Goal: Transaction & Acquisition: Purchase product/service

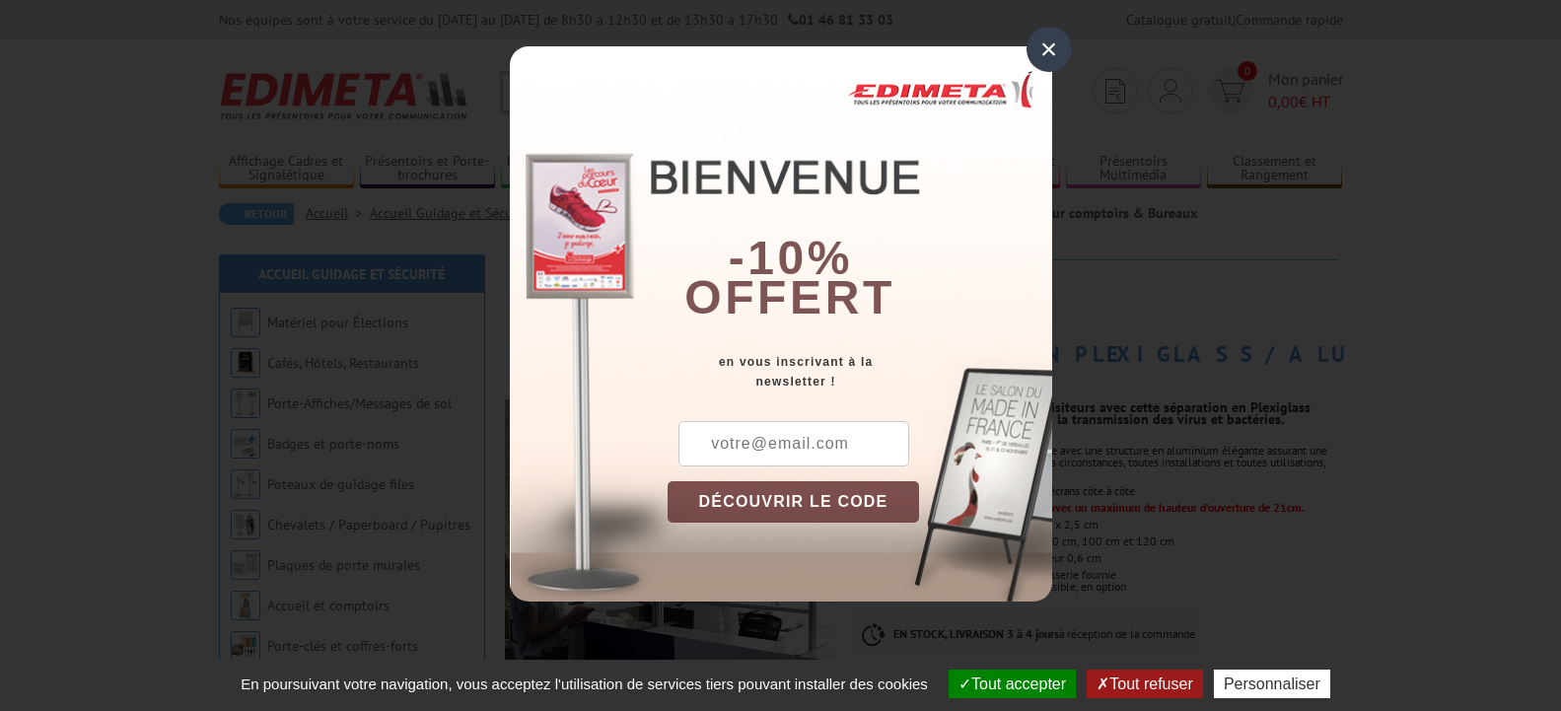
click at [1064, 38] on div "×" at bounding box center [1048, 49] width 45 height 45
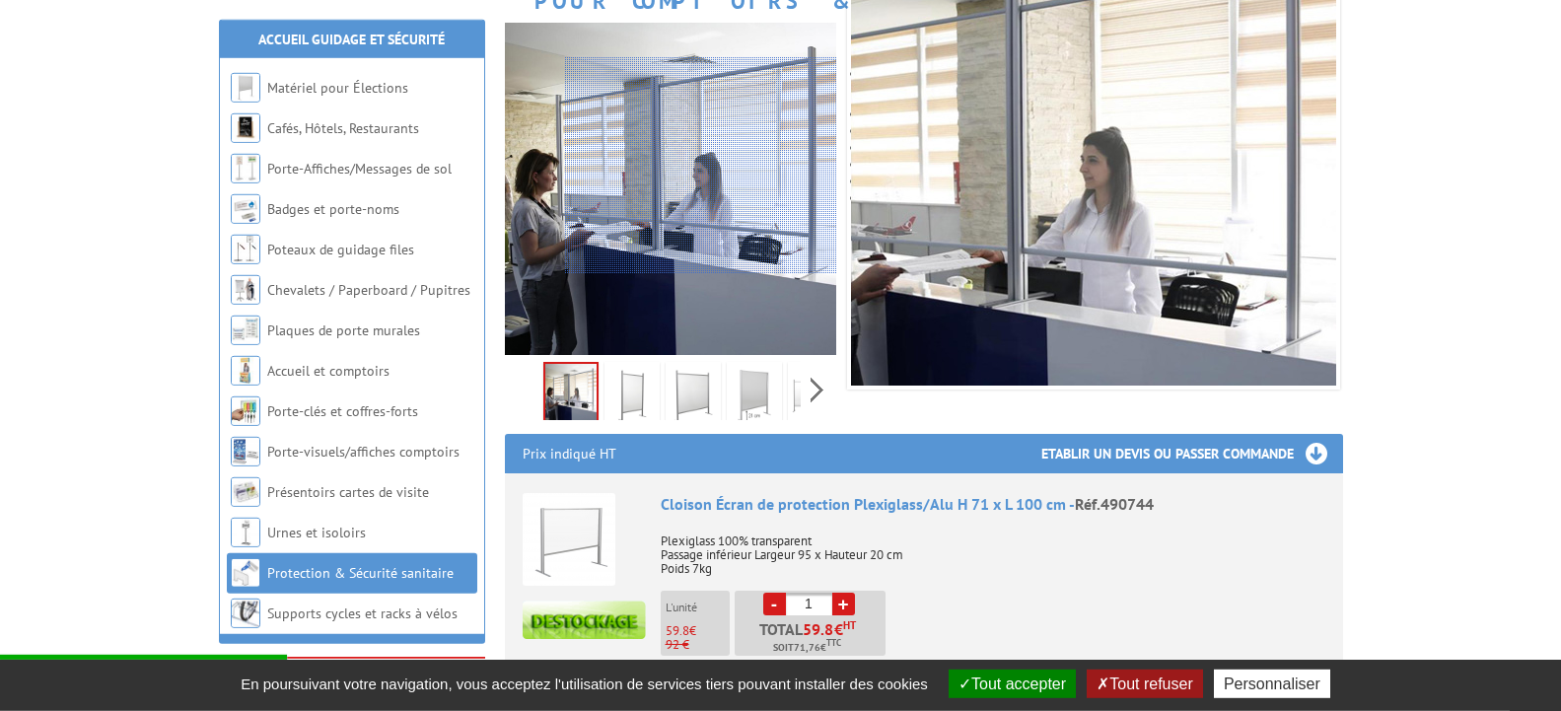
scroll to position [414, 0]
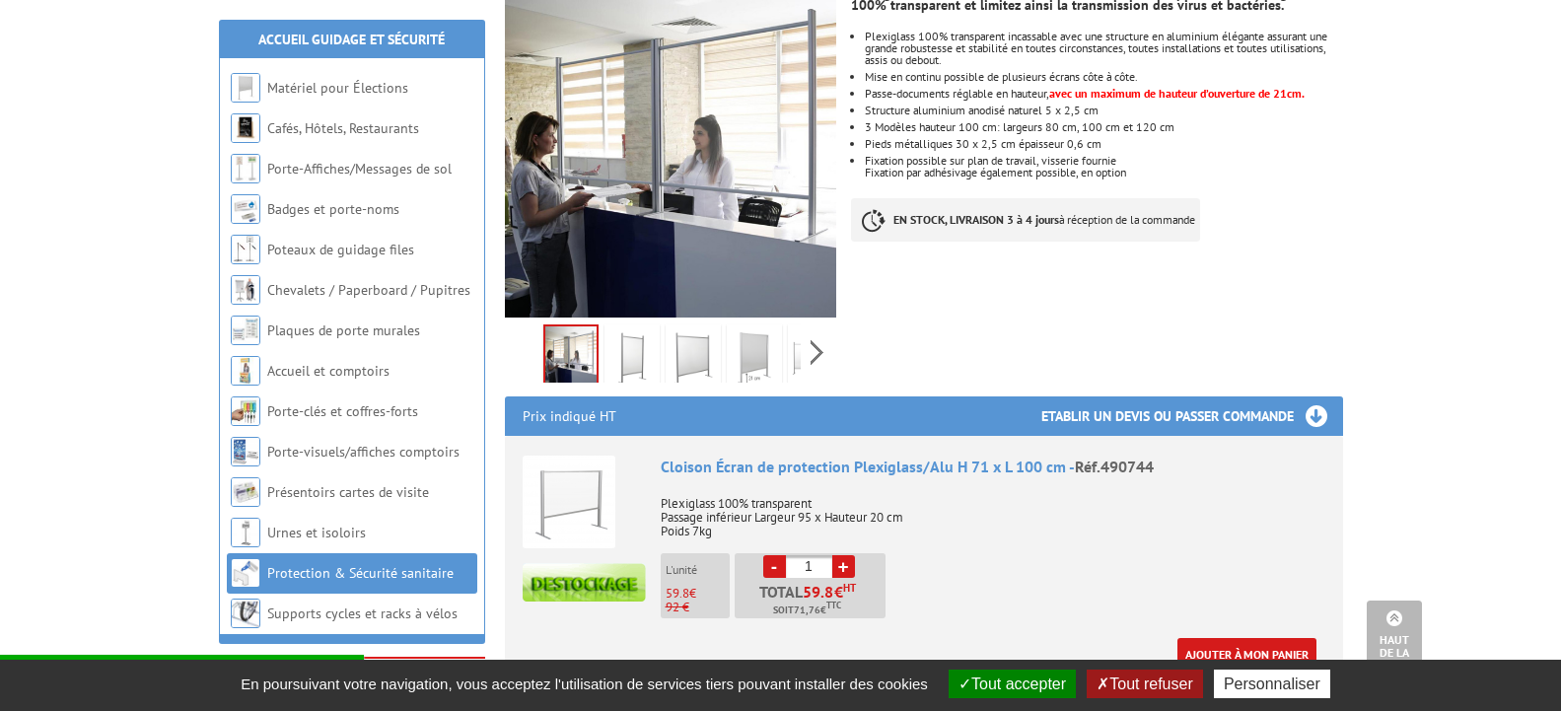
click at [635, 328] on img at bounding box center [631, 358] width 47 height 61
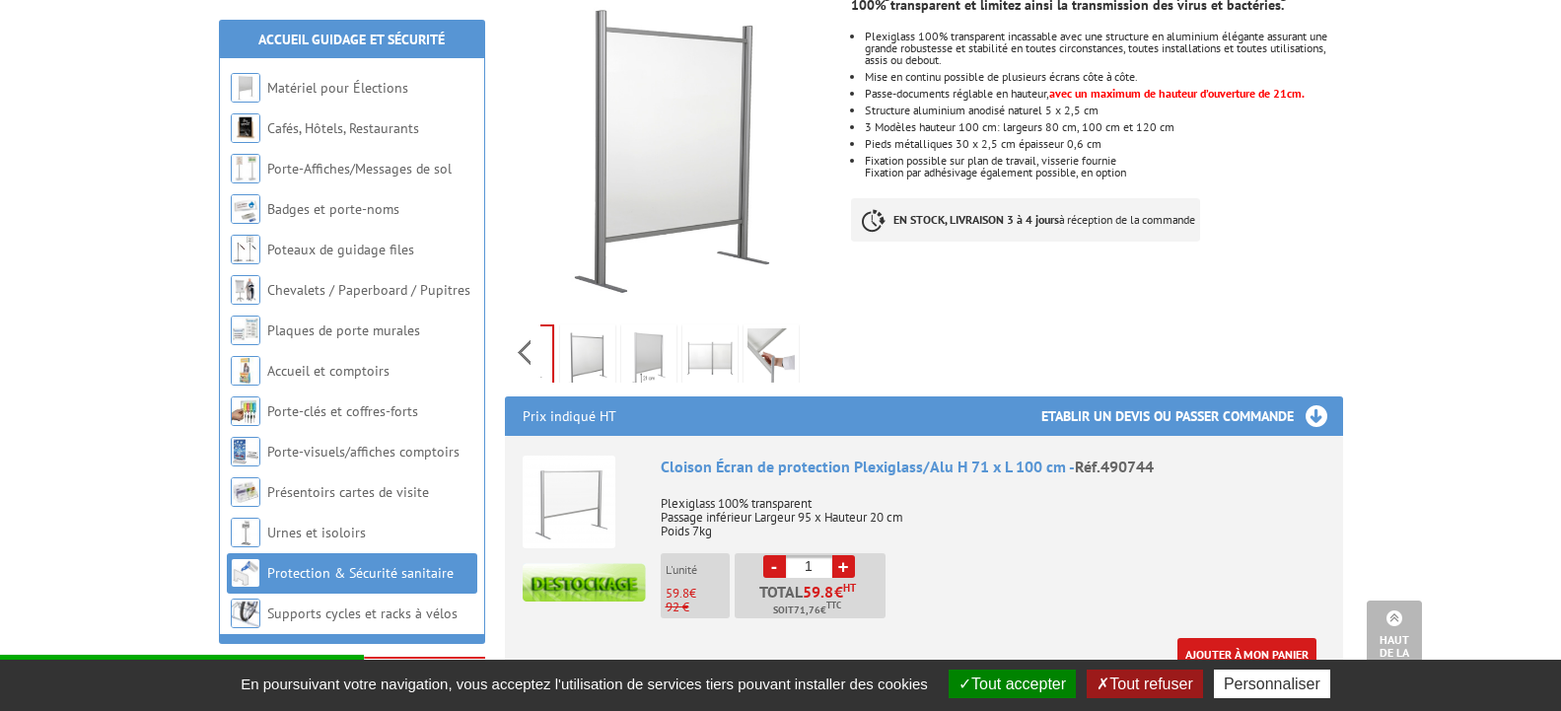
click at [815, 327] on div "Previous Next" at bounding box center [671, 351] width 332 height 69
click at [711, 328] on img at bounding box center [709, 358] width 47 height 61
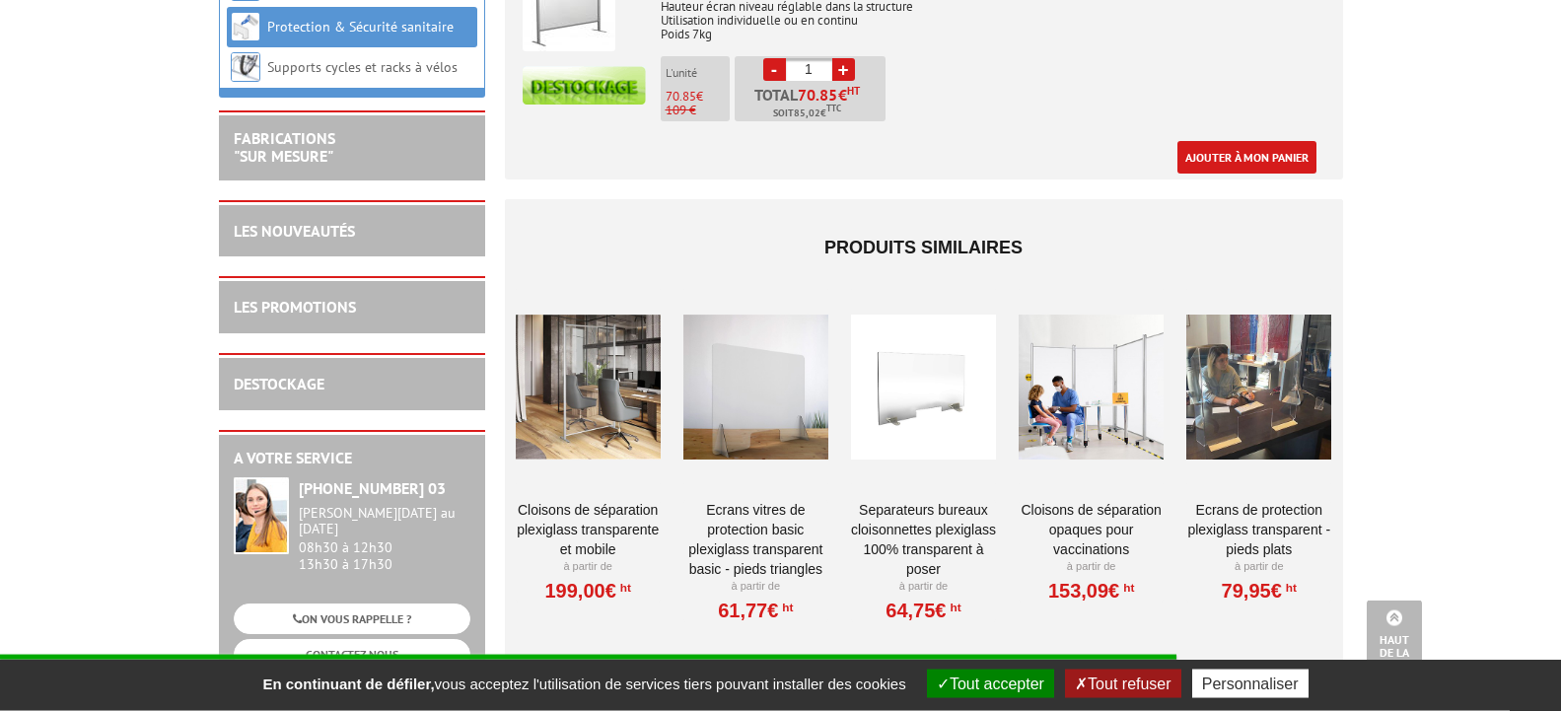
scroll to position [1408, 0]
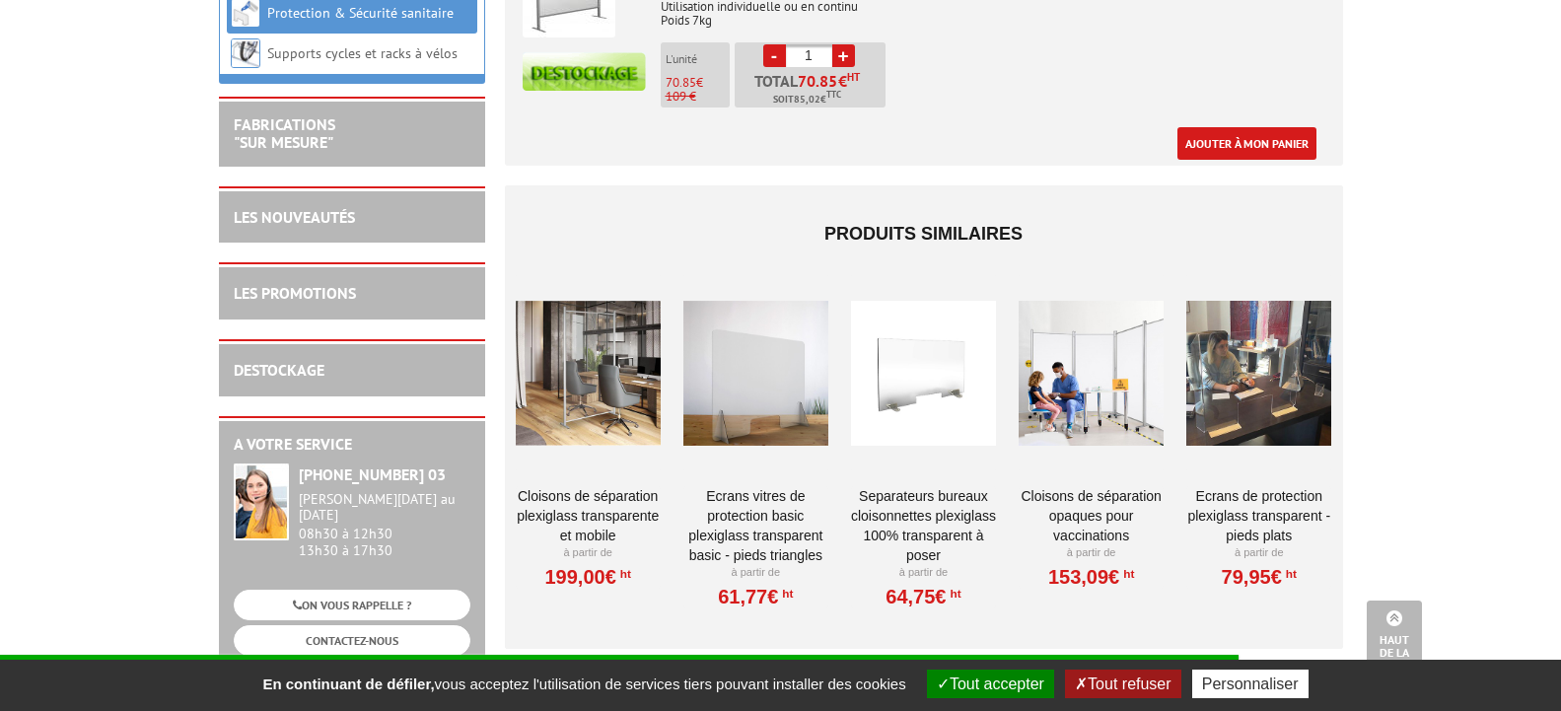
click at [586, 340] on div at bounding box center [588, 372] width 145 height 197
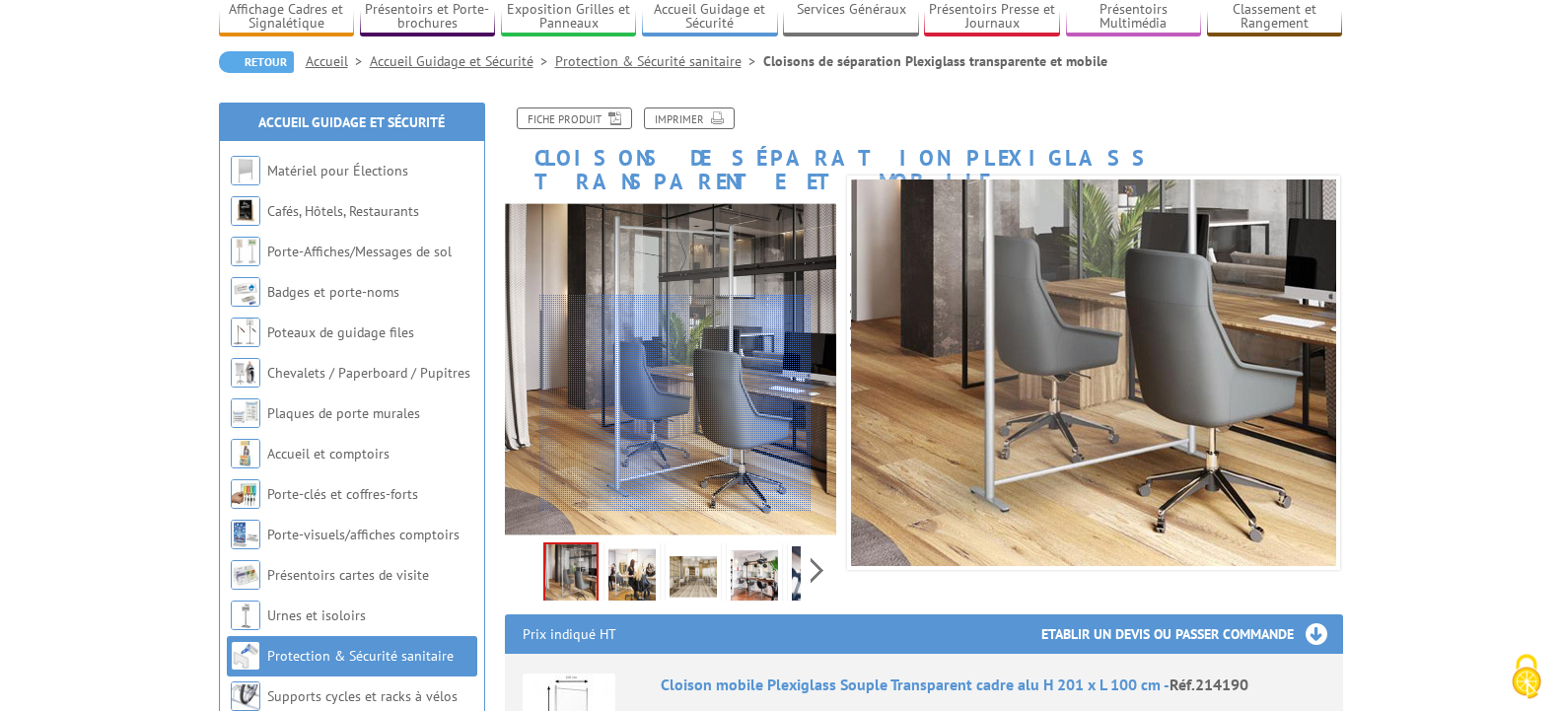
scroll to position [166, 0]
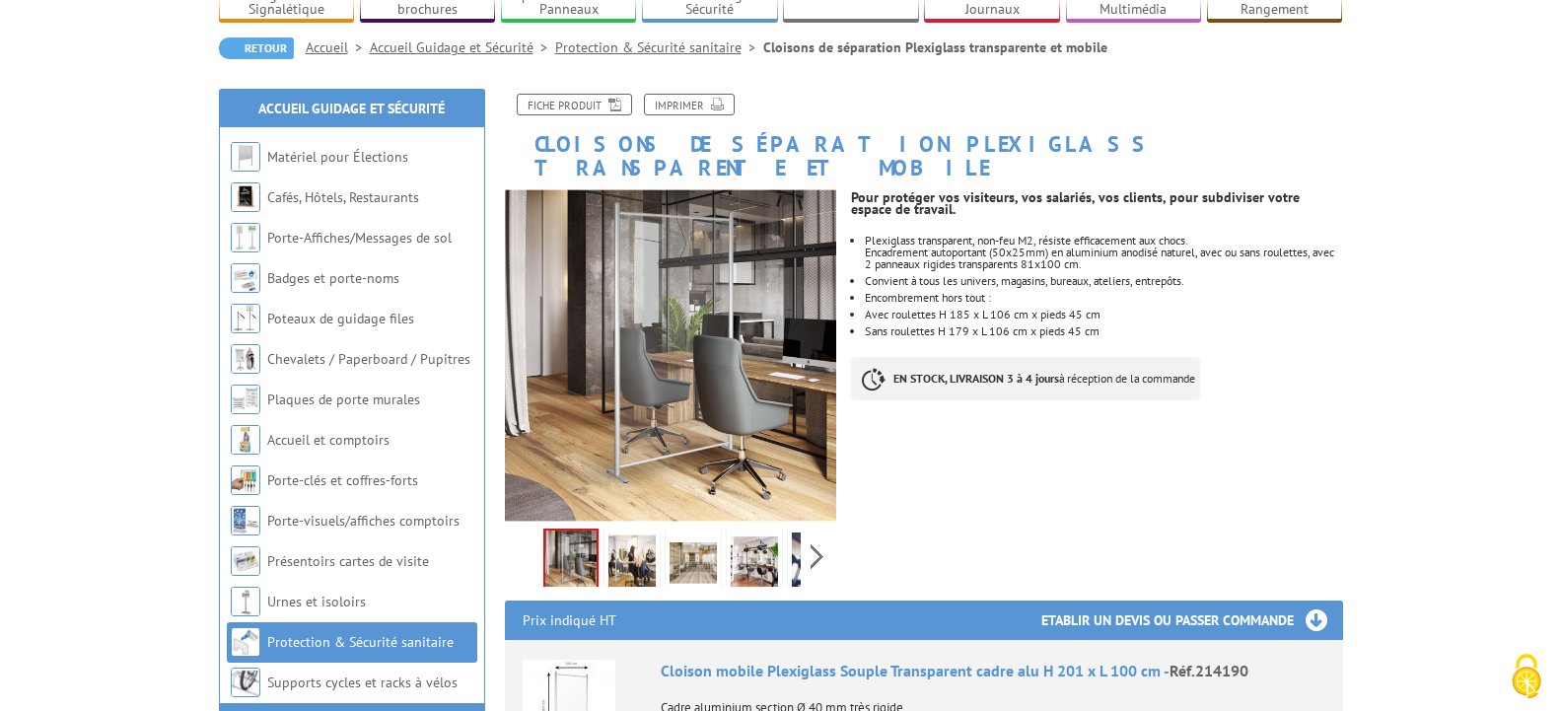
click at [630, 532] on img at bounding box center [631, 562] width 47 height 61
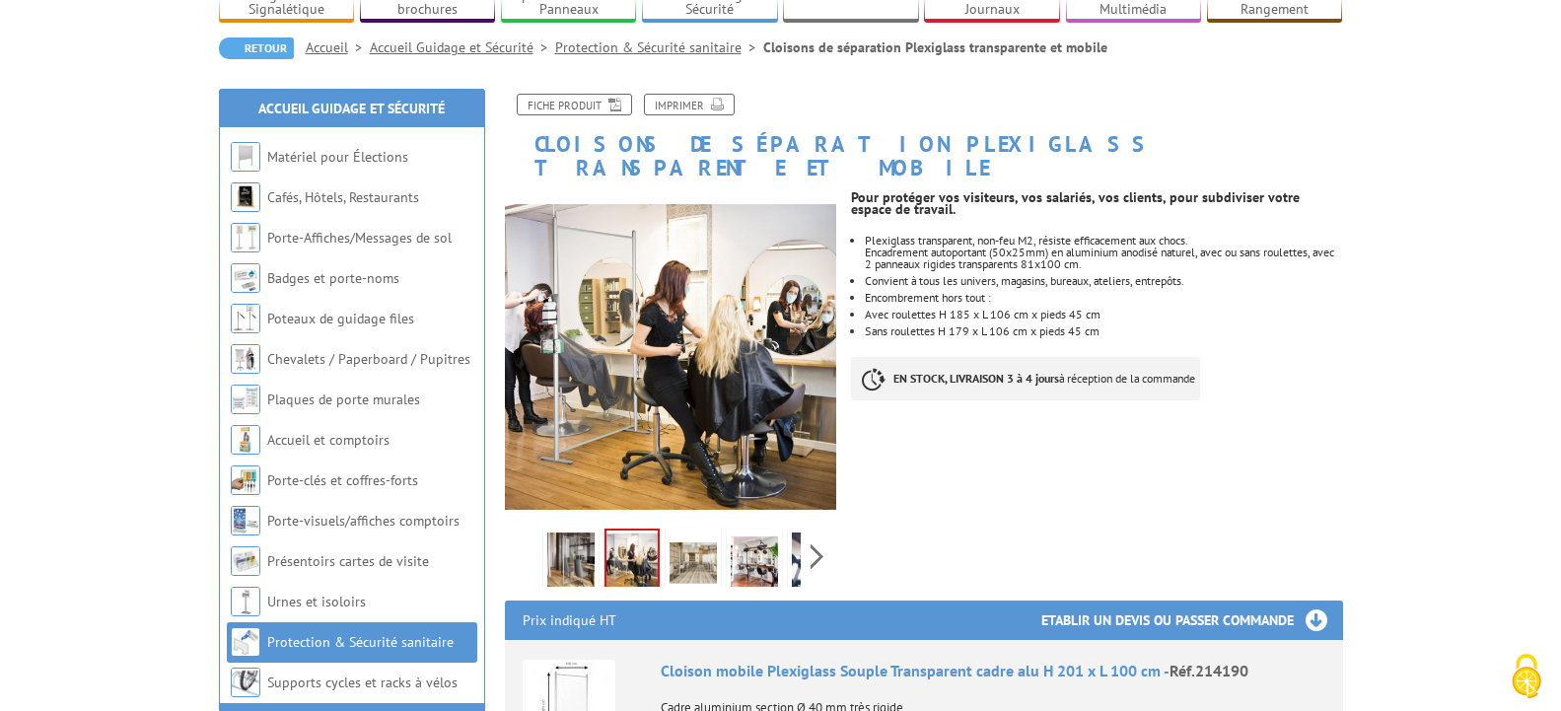
click at [701, 532] on img at bounding box center [692, 562] width 47 height 61
